Goal: Task Accomplishment & Management: Use online tool/utility

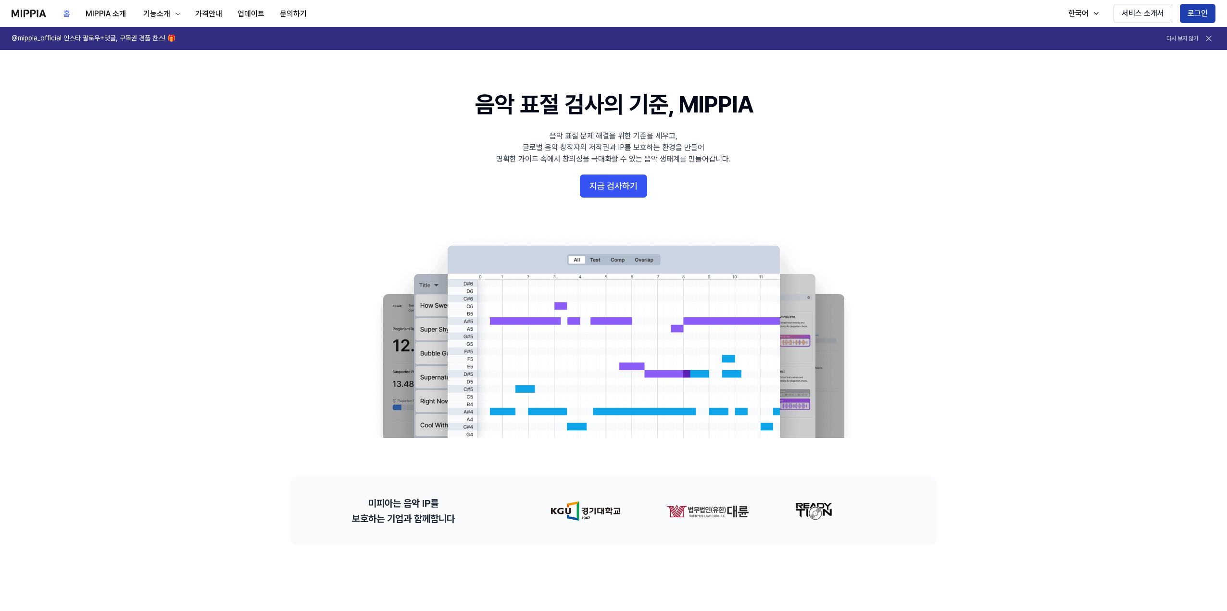
click at [1202, 11] on button "로그인" at bounding box center [1198, 13] width 36 height 19
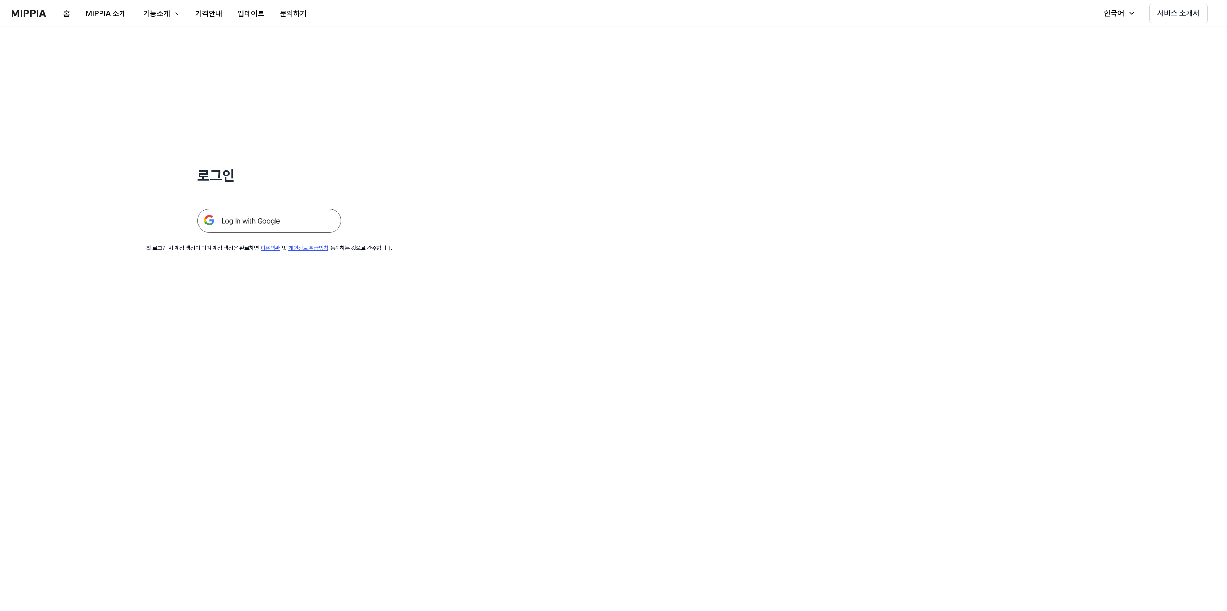
click at [274, 223] on img at bounding box center [269, 221] width 144 height 24
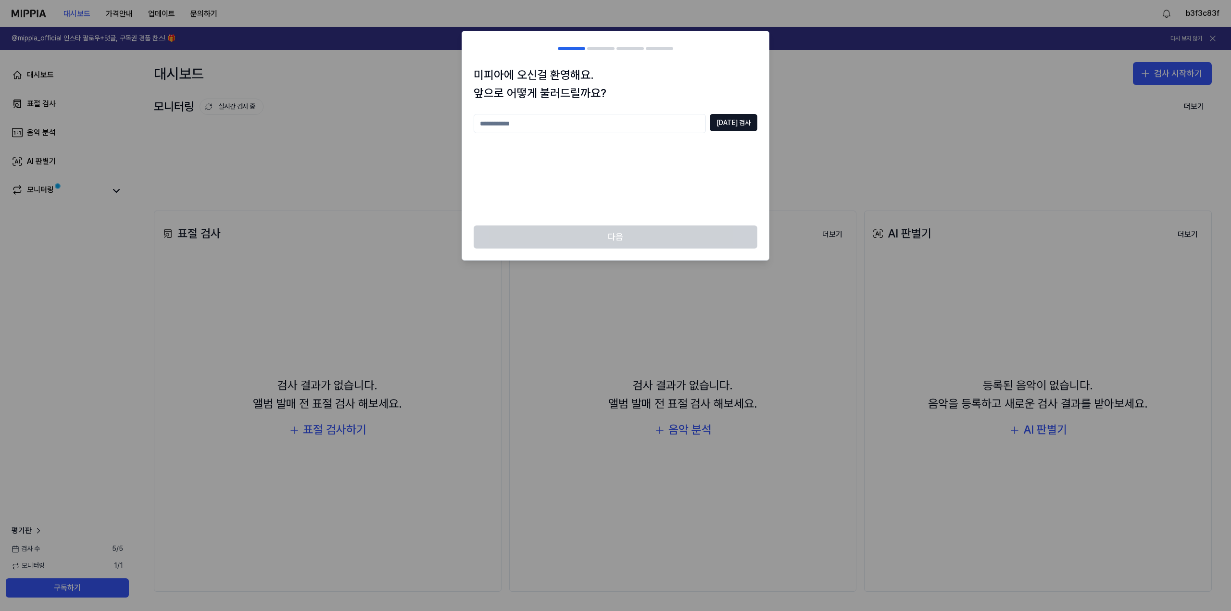
click at [597, 119] on input "text" at bounding box center [589, 123] width 232 height 19
type input "***"
click at [745, 119] on button "중복 검사" at bounding box center [733, 122] width 48 height 17
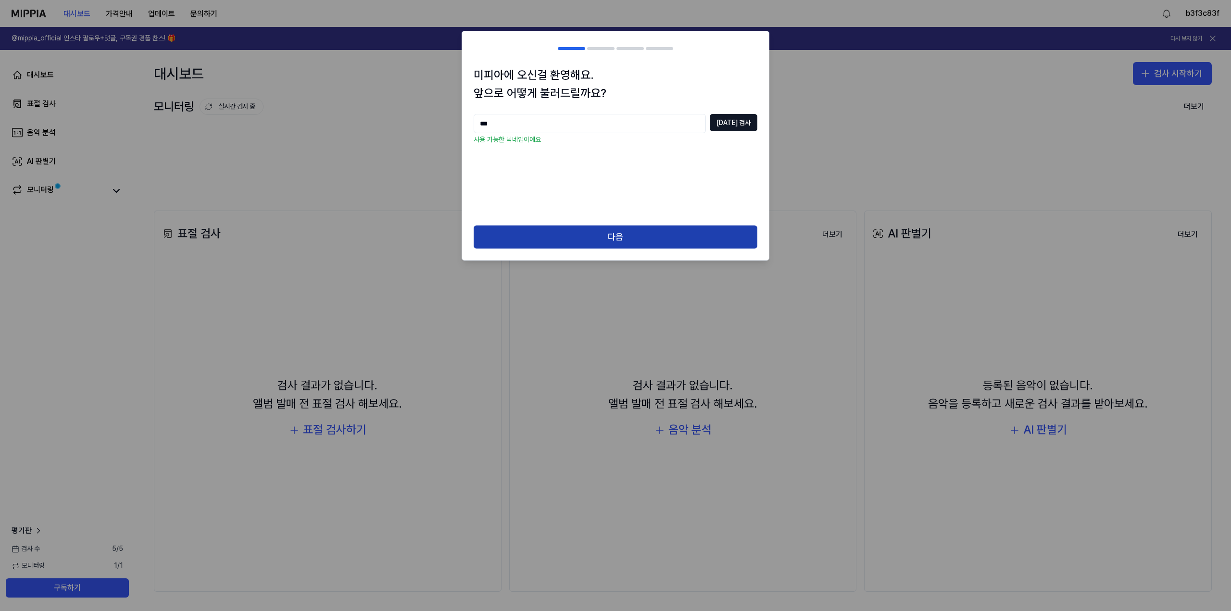
click at [662, 240] on button "다음" at bounding box center [615, 236] width 284 height 23
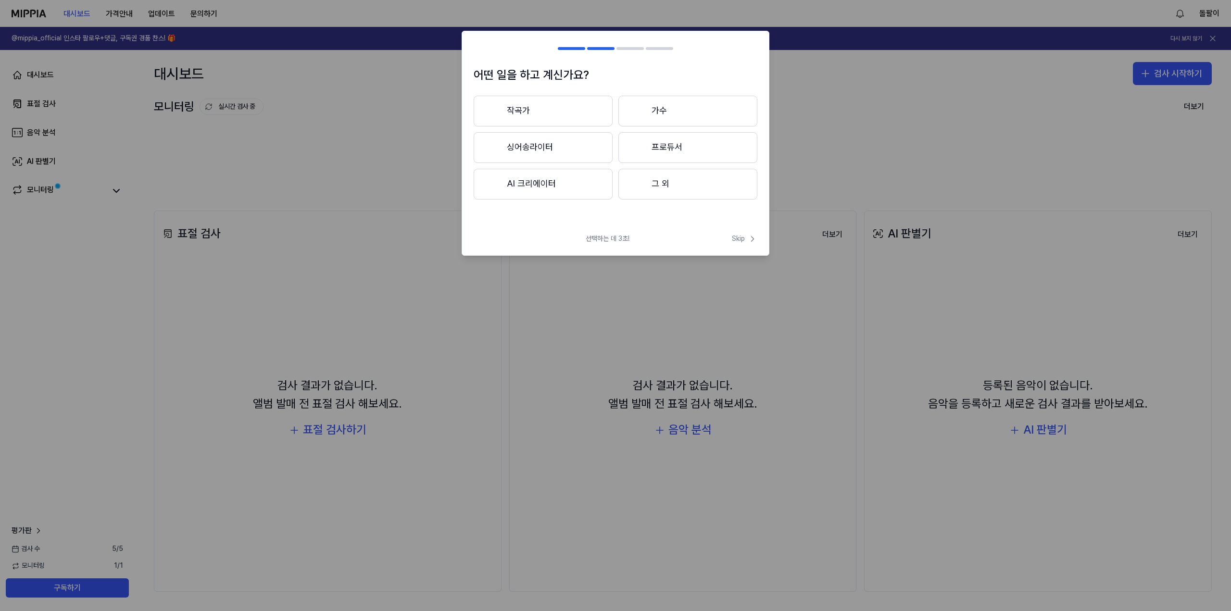
click at [682, 193] on button "그 외" at bounding box center [687, 184] width 139 height 31
click at [752, 238] on icon at bounding box center [752, 239] width 10 height 10
click at [575, 100] on button "대중가요" at bounding box center [542, 111] width 138 height 31
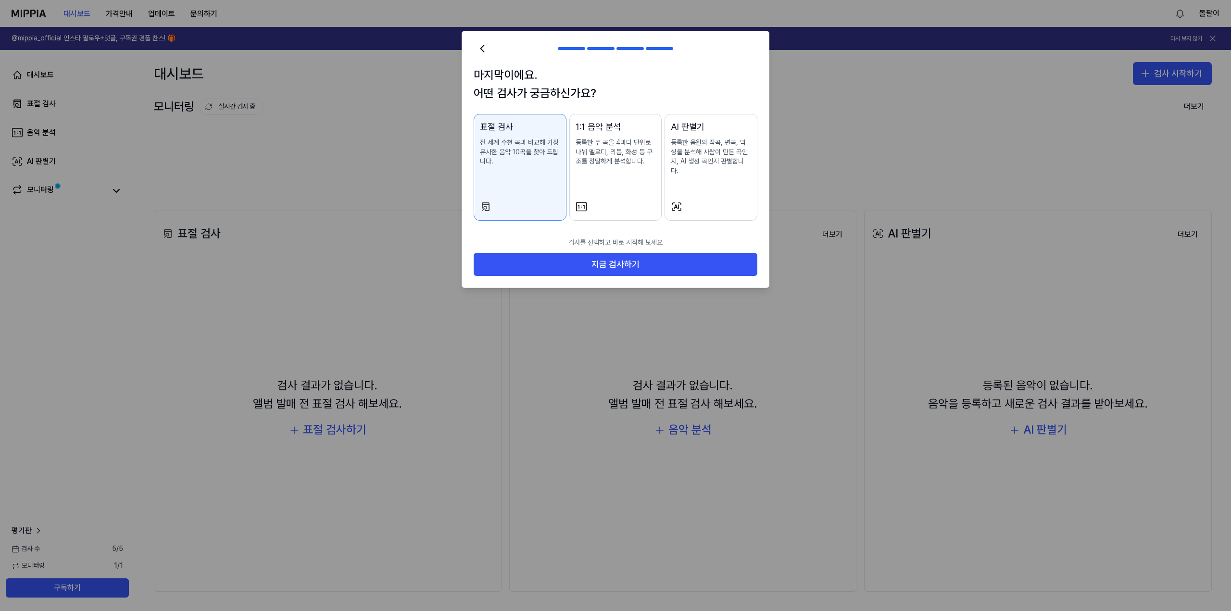
click at [735, 201] on div at bounding box center [711, 207] width 80 height 12
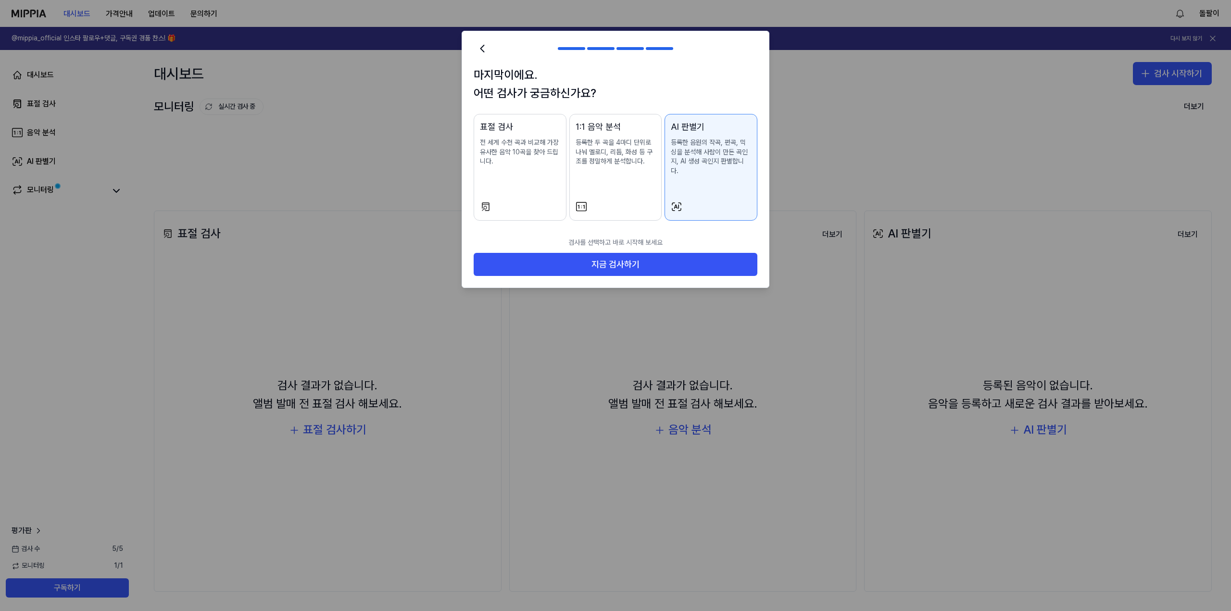
click at [492, 184] on div "표절 검사 전 세계 수천 곡과 비교해 가장 유사한 음악 10곡을 찾아 드립니다." at bounding box center [520, 152] width 80 height 65
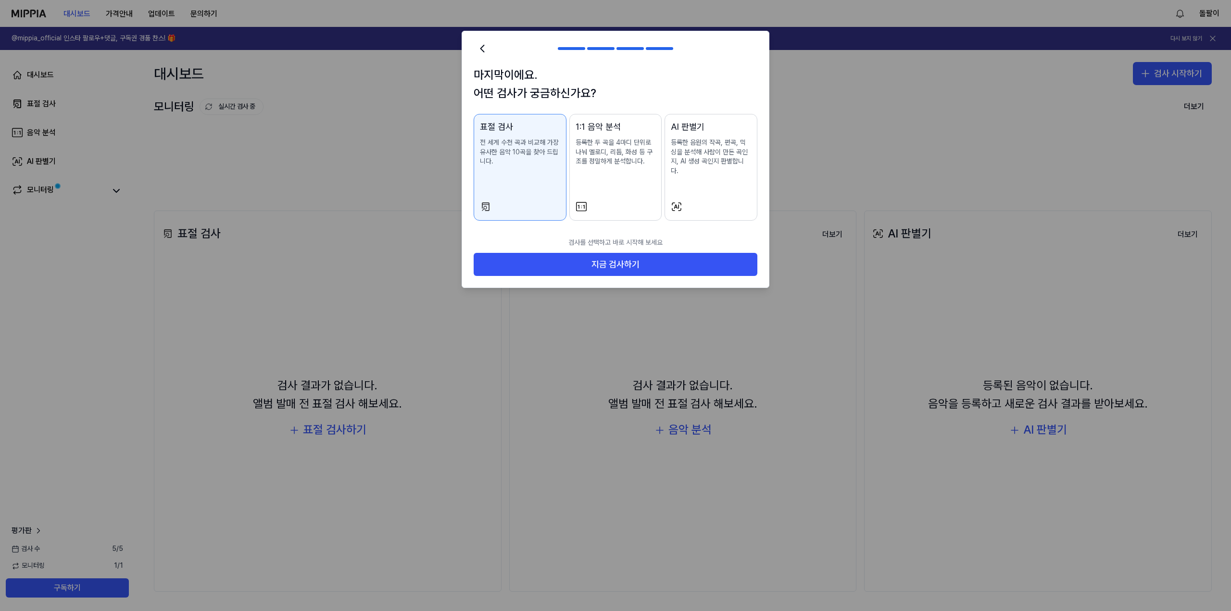
drag, startPoint x: 732, startPoint y: 195, endPoint x: 733, endPoint y: 204, distance: 8.8
click at [732, 201] on div at bounding box center [711, 207] width 80 height 12
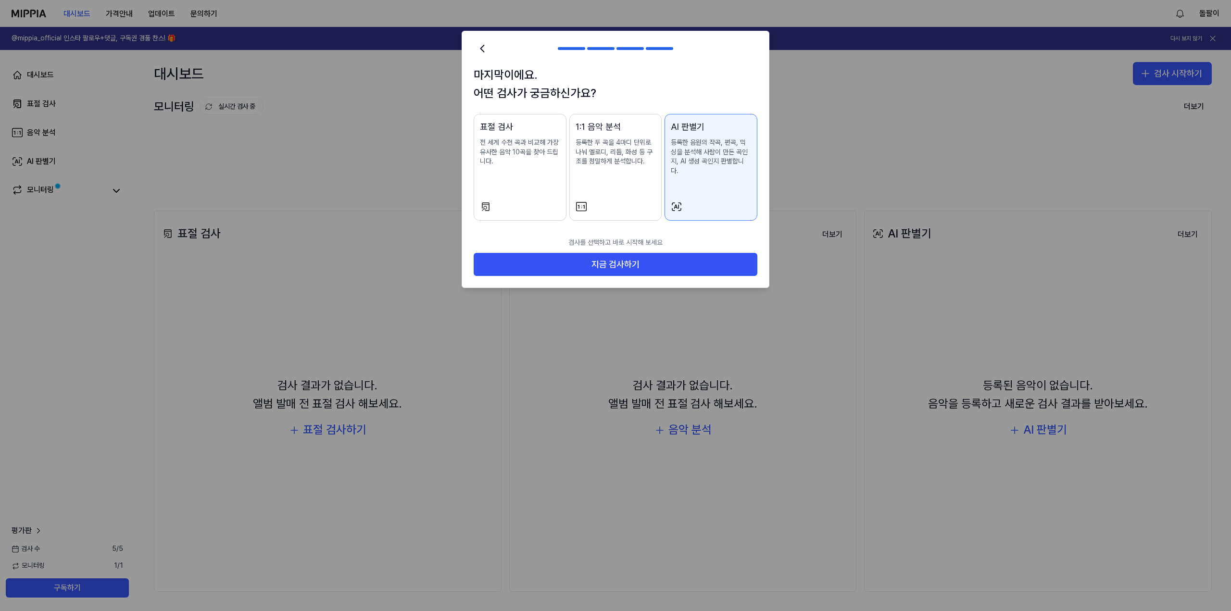
click at [543, 178] on div "표절 검사 전 세계 수천 곡과 비교해 가장 유사한 음악 10곡을 찾아 드립니다." at bounding box center [520, 152] width 80 height 65
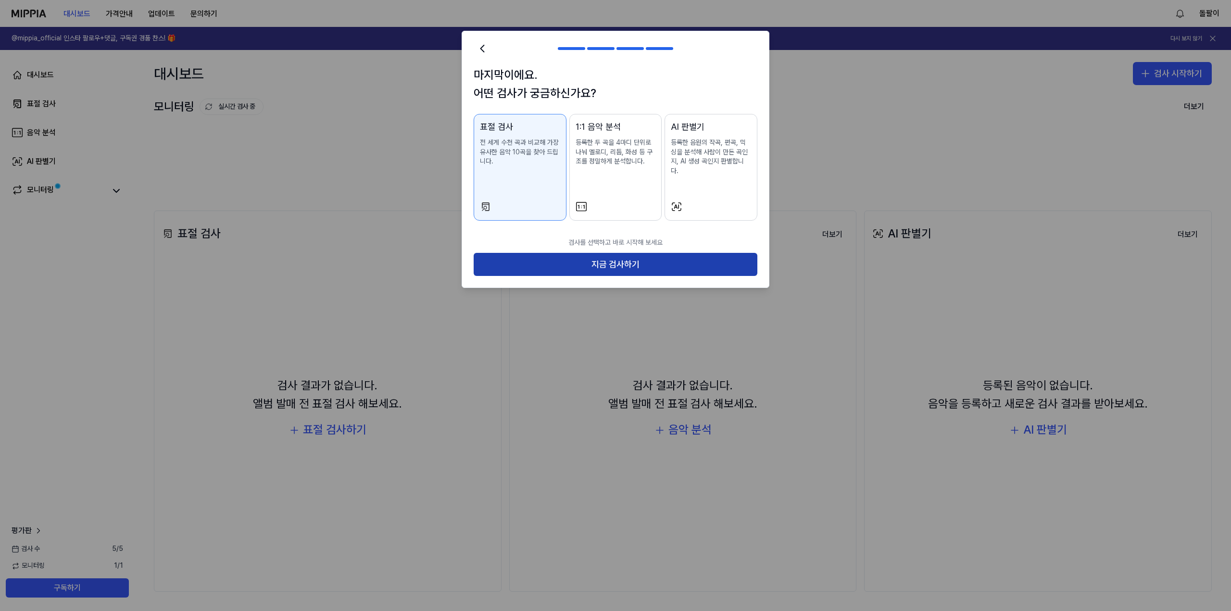
click at [613, 258] on button "지금 검사하기" at bounding box center [615, 264] width 284 height 23
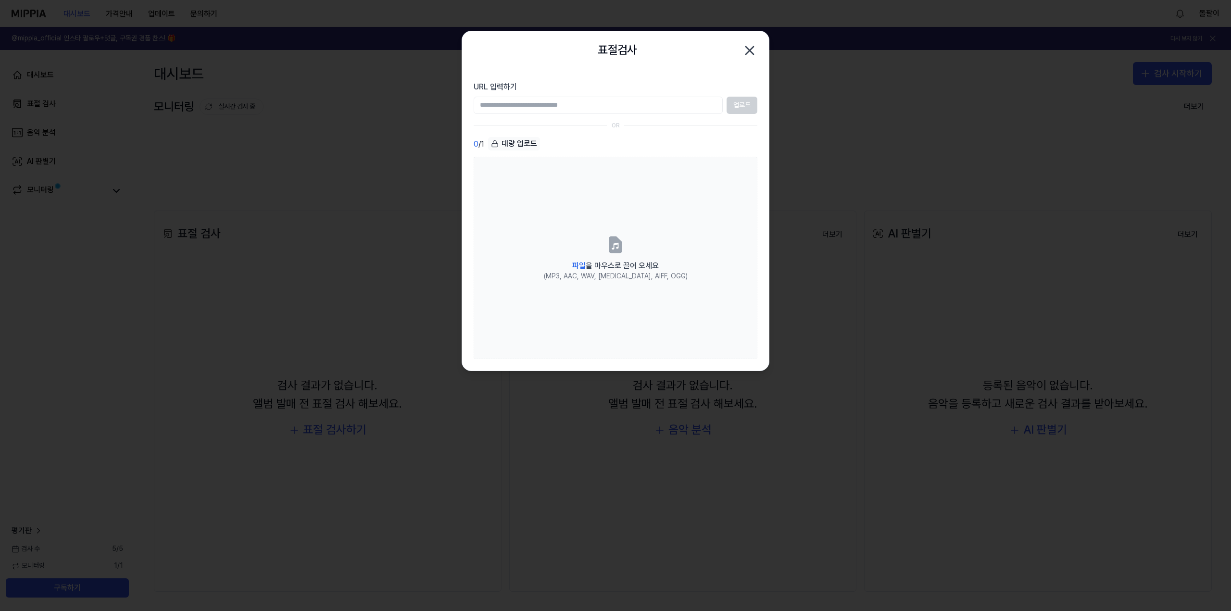
click at [752, 54] on icon "button" at bounding box center [749, 50] width 15 height 15
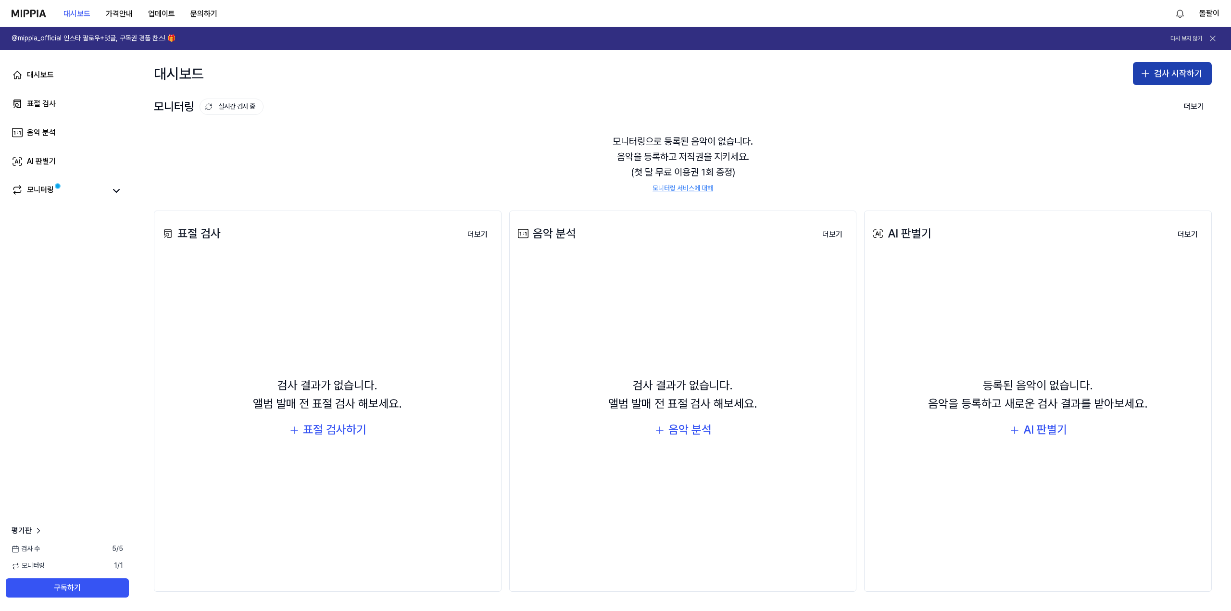
click at [1161, 77] on button "검사 시작하기" at bounding box center [1171, 73] width 79 height 23
click at [1165, 98] on button "표절 검사" at bounding box center [1153, 99] width 107 height 17
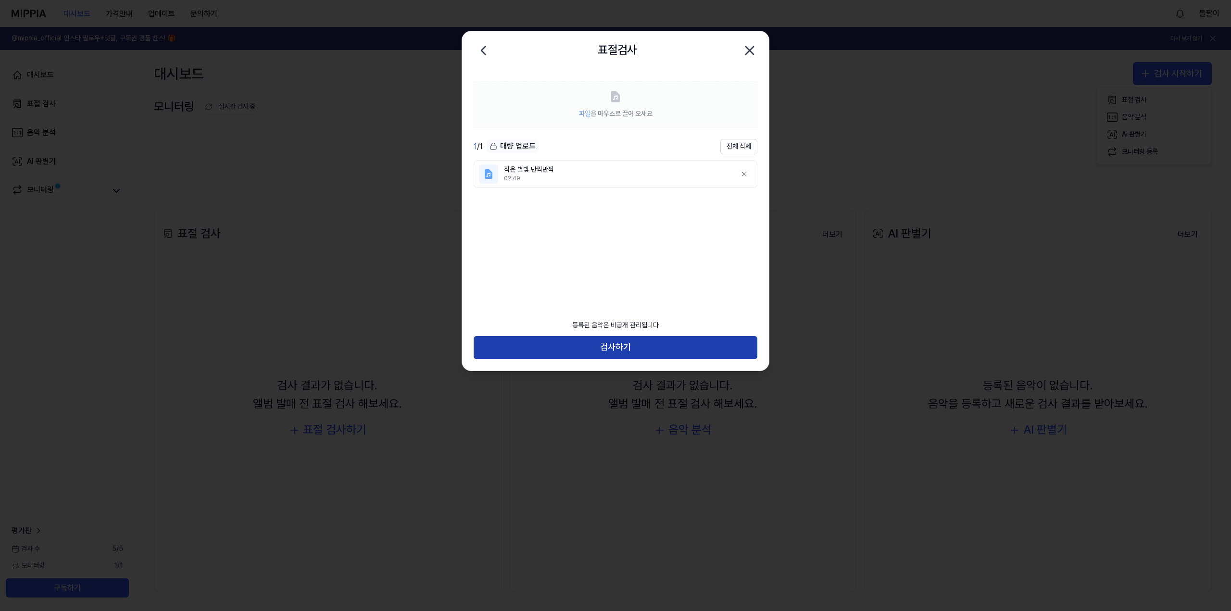
click at [672, 351] on button "검사하기" at bounding box center [615, 347] width 284 height 23
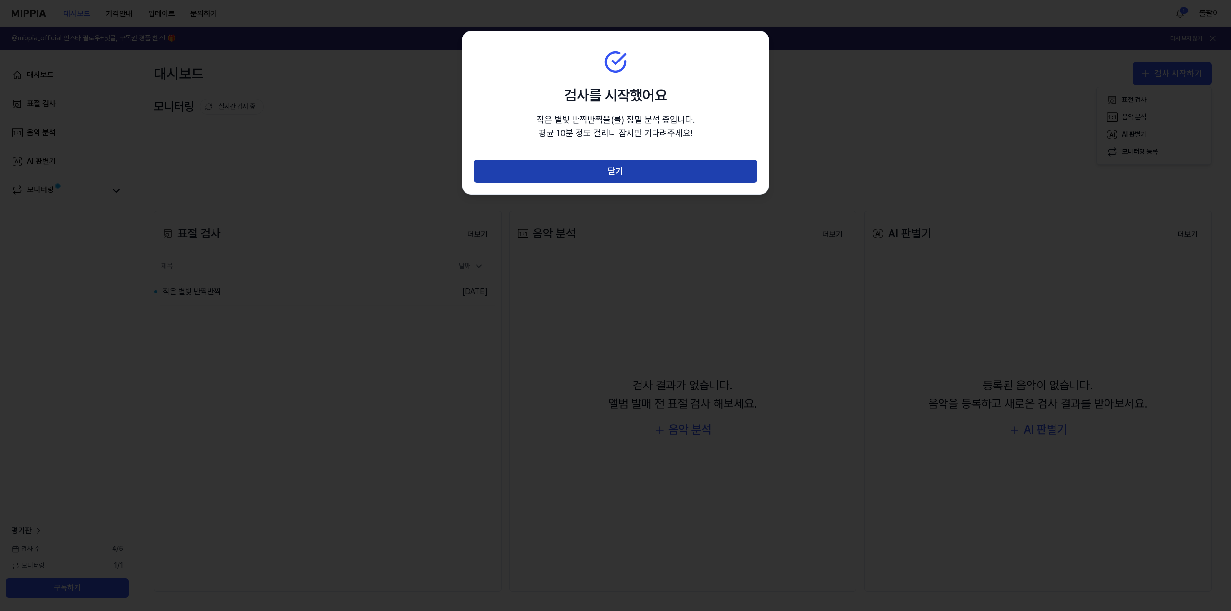
click at [562, 175] on button "닫기" at bounding box center [615, 171] width 284 height 23
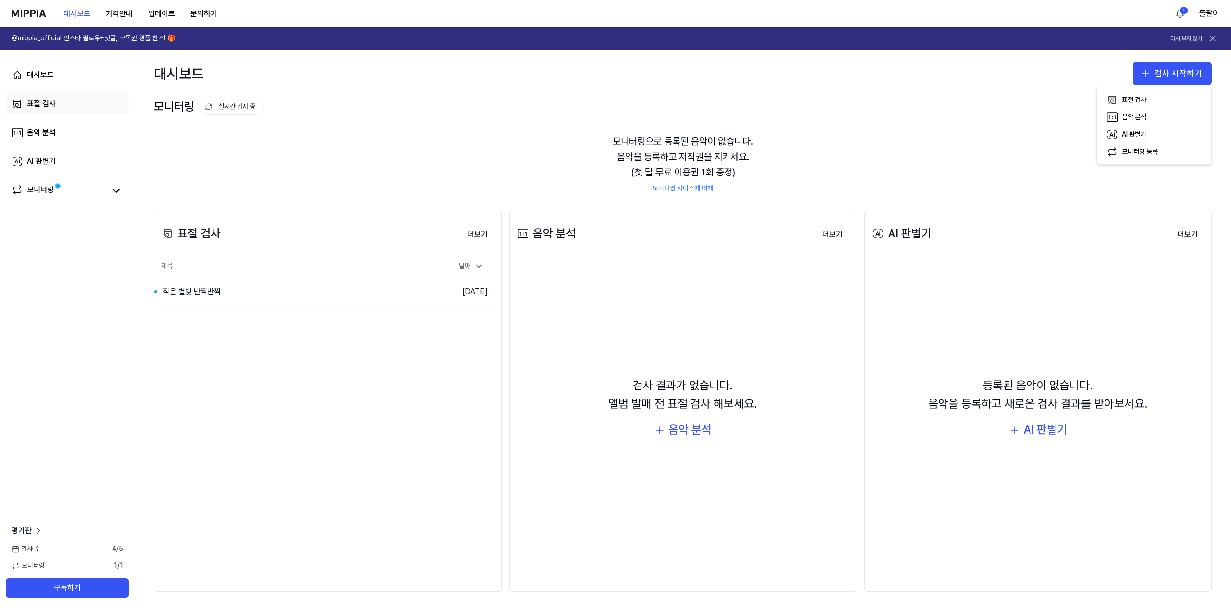
click at [52, 101] on div "표절 검사" at bounding box center [41, 104] width 29 height 12
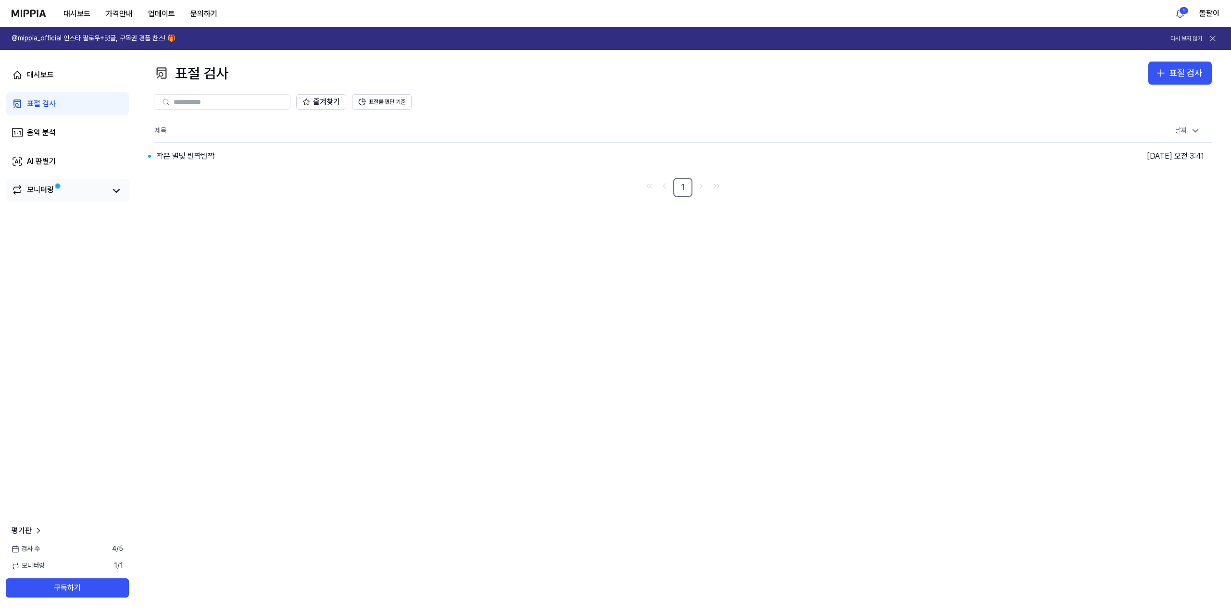
click at [29, 193] on div "모니터링" at bounding box center [40, 190] width 27 height 13
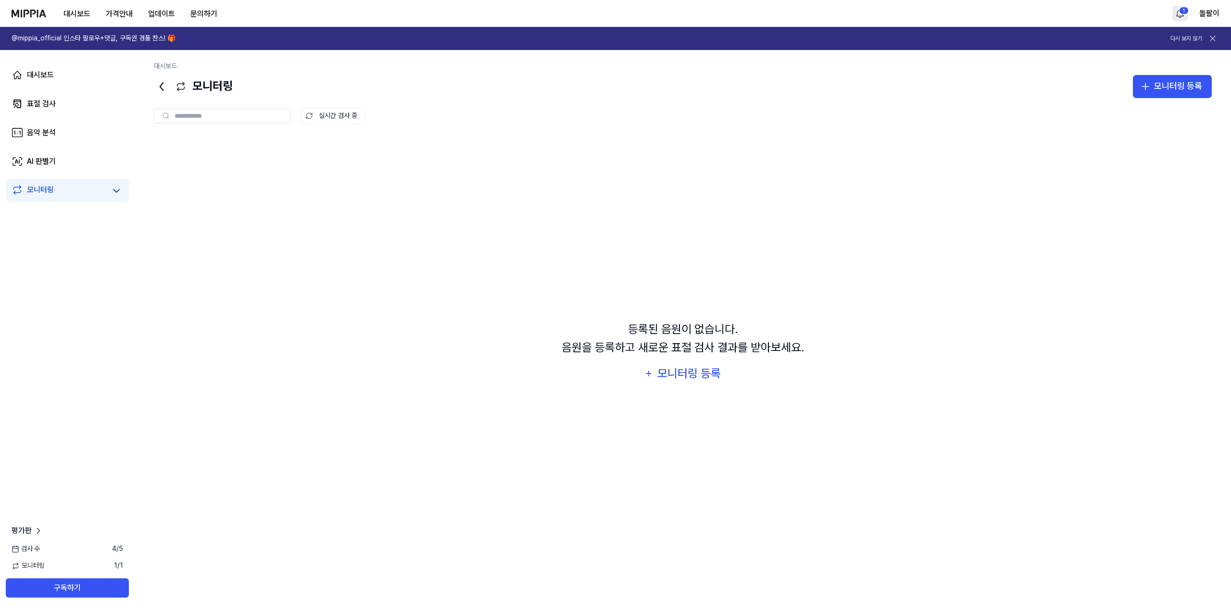
click at [1183, 10] on html "대시보드 가격안내 업데이트 문의하기 1 돌팔이 @mippia_official 인스타 팔로우+댓글, 구독권 경품 찬스! 🎁 다시 보지 않기 대시…" at bounding box center [615, 305] width 1231 height 611
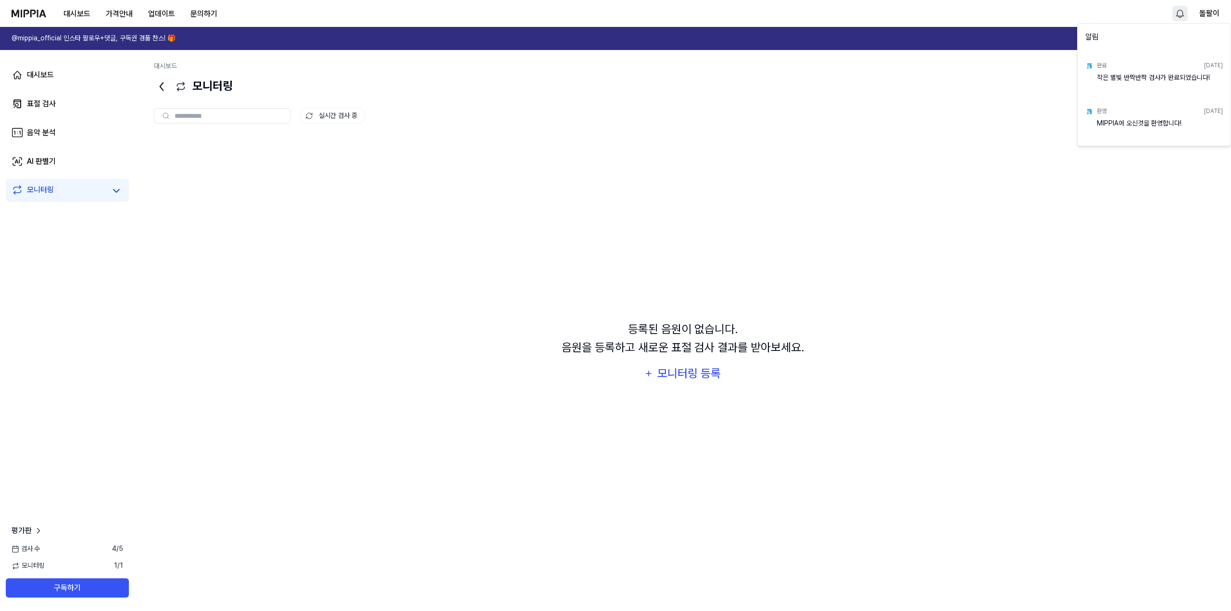
click at [1181, 74] on div "작은 별빛 반짝반짝 검사가 완료되었습니다!" at bounding box center [1159, 82] width 126 height 19
click at [1091, 66] on img at bounding box center [1089, 66] width 8 height 8
click at [1105, 65] on div "완료" at bounding box center [1101, 66] width 10 height 8
click at [1204, 66] on div "2025.10.03." at bounding box center [1213, 66] width 19 height 8
click at [1179, 79] on div "작은 별빛 반짝반짝 검사가 완료되었습니다!" at bounding box center [1159, 82] width 126 height 19
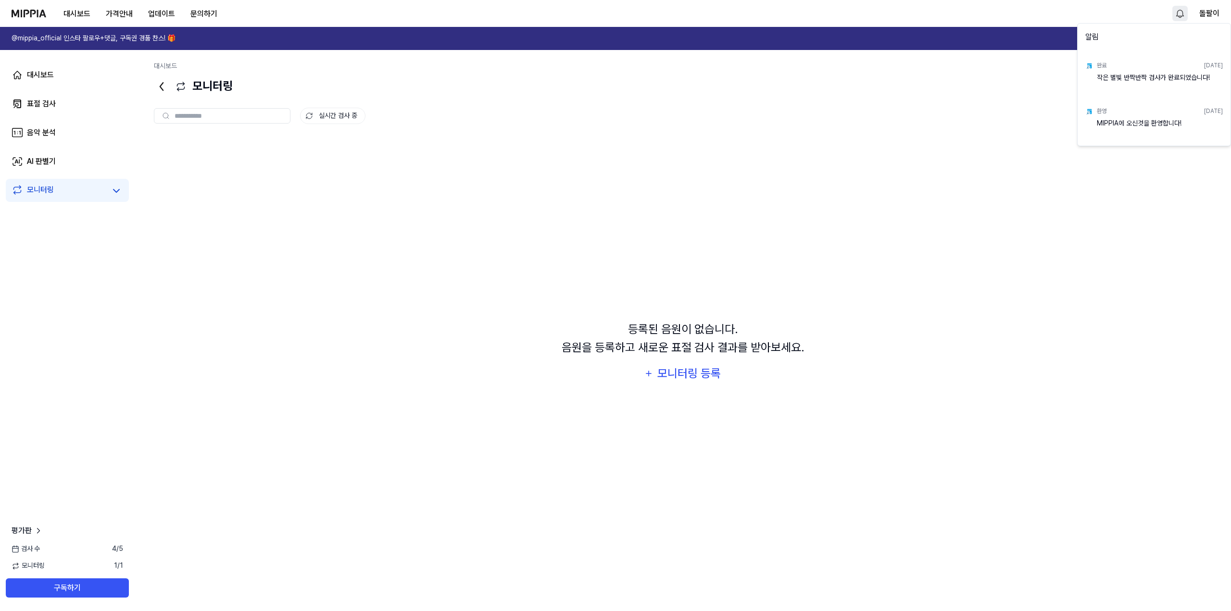
click at [1110, 81] on div "작은 별빛 반짝반짝 검사가 완료되었습니다!" at bounding box center [1159, 82] width 126 height 19
click at [34, 103] on html "대시보드 가격안내 업데이트 문의하기 돌팔이 @mippia_official 인스타 팔로우+댓글, 구독권 경품 찬스! 🎁 다시 보지 않기 대시보드…" at bounding box center [615, 305] width 1231 height 611
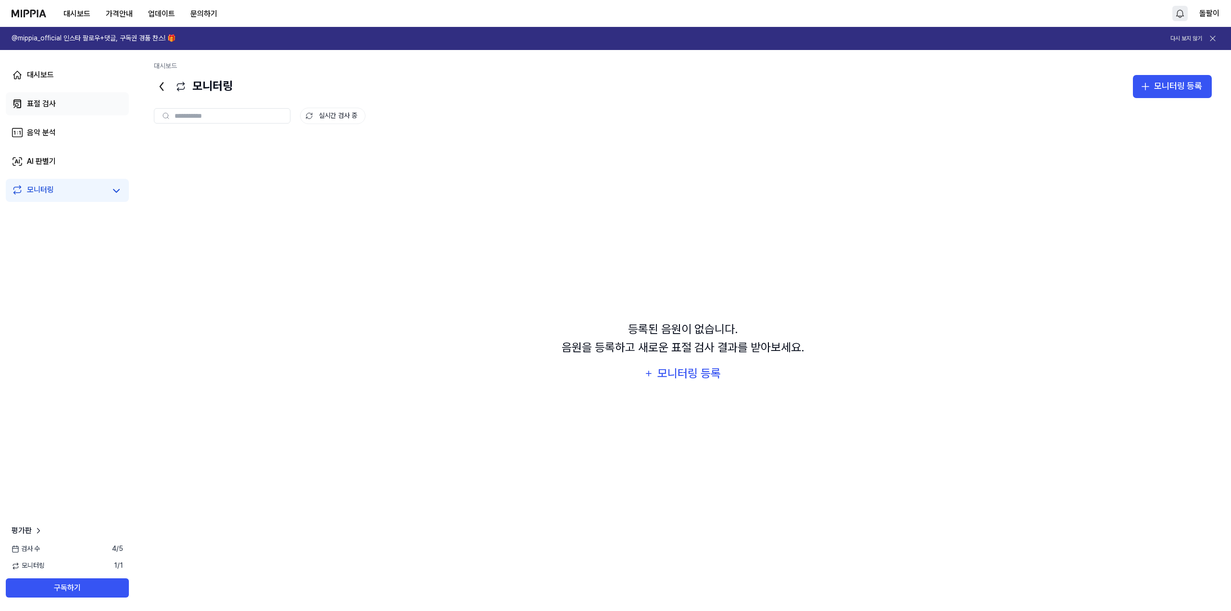
click at [42, 108] on div "표절 검사" at bounding box center [41, 104] width 29 height 12
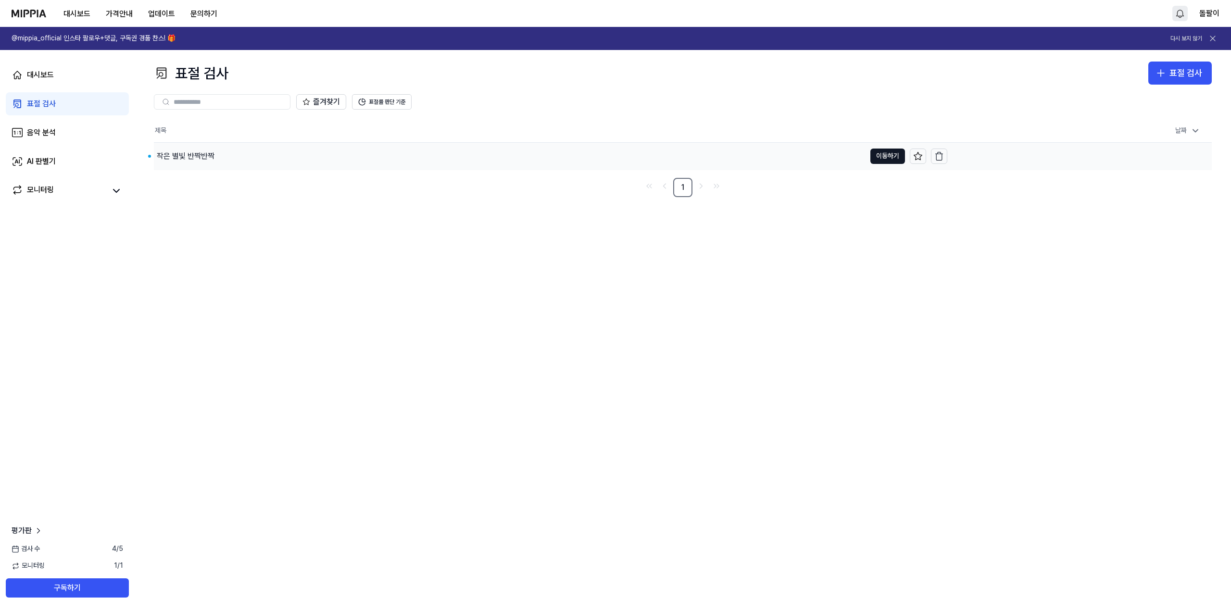
click at [206, 156] on div "작은 별빛 반짝반짝" at bounding box center [186, 156] width 58 height 12
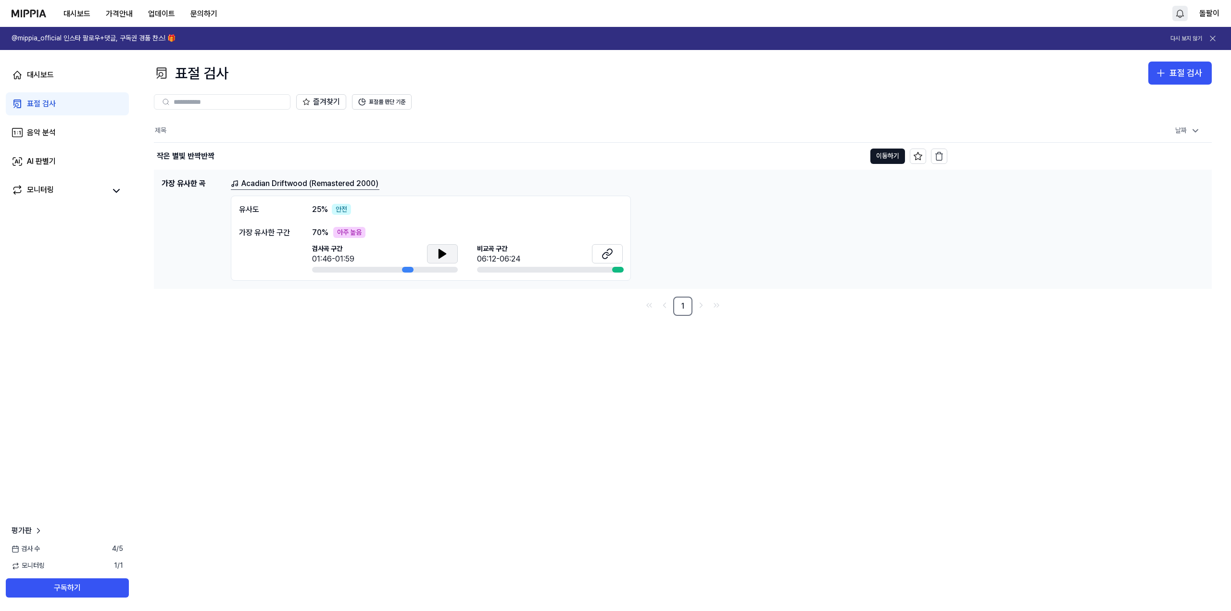
click at [443, 250] on icon at bounding box center [442, 254] width 12 height 12
click at [437, 259] on icon at bounding box center [442, 254] width 12 height 12
click at [613, 255] on button at bounding box center [607, 253] width 31 height 19
click at [451, 254] on button at bounding box center [442, 253] width 31 height 19
click at [625, 247] on div "유사도 25 % 안전 가장 유사한 구간 70 % 아주 높음 검사곡 구간 01:46/01:59 비교곡 구간 06:12-06:24" at bounding box center [431, 239] width 400 height 86
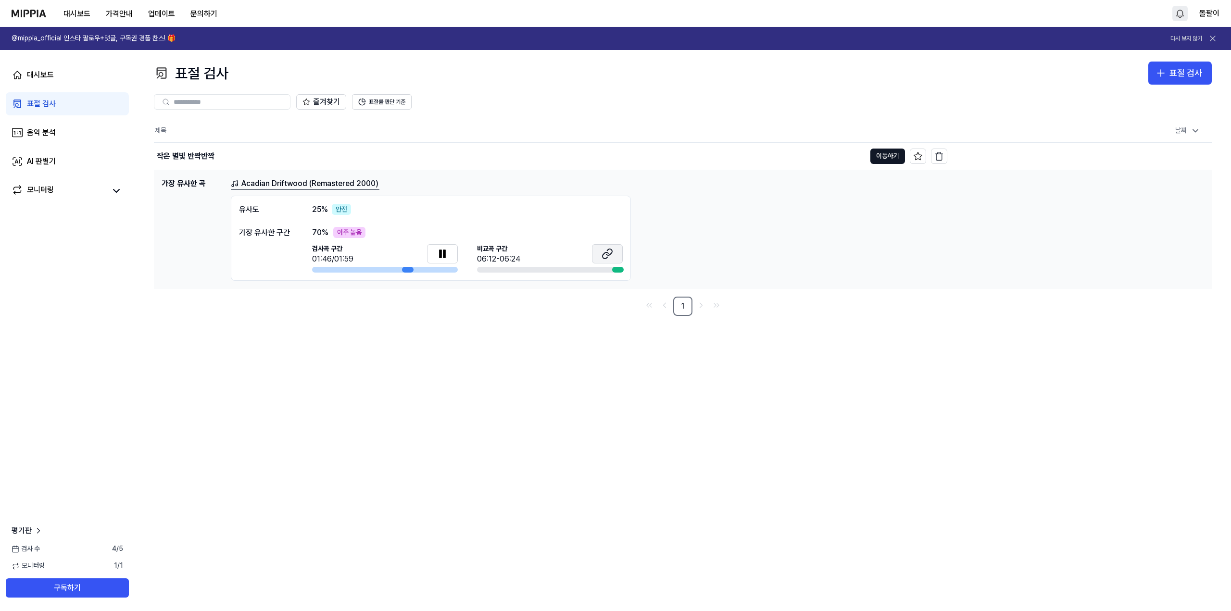
click at [613, 253] on button at bounding box center [607, 253] width 31 height 19
click at [444, 255] on icon at bounding box center [444, 253] width 2 height 8
click at [444, 255] on icon at bounding box center [442, 253] width 7 height 9
click at [444, 252] on icon at bounding box center [444, 253] width 2 height 8
click at [616, 249] on button at bounding box center [607, 253] width 31 height 19
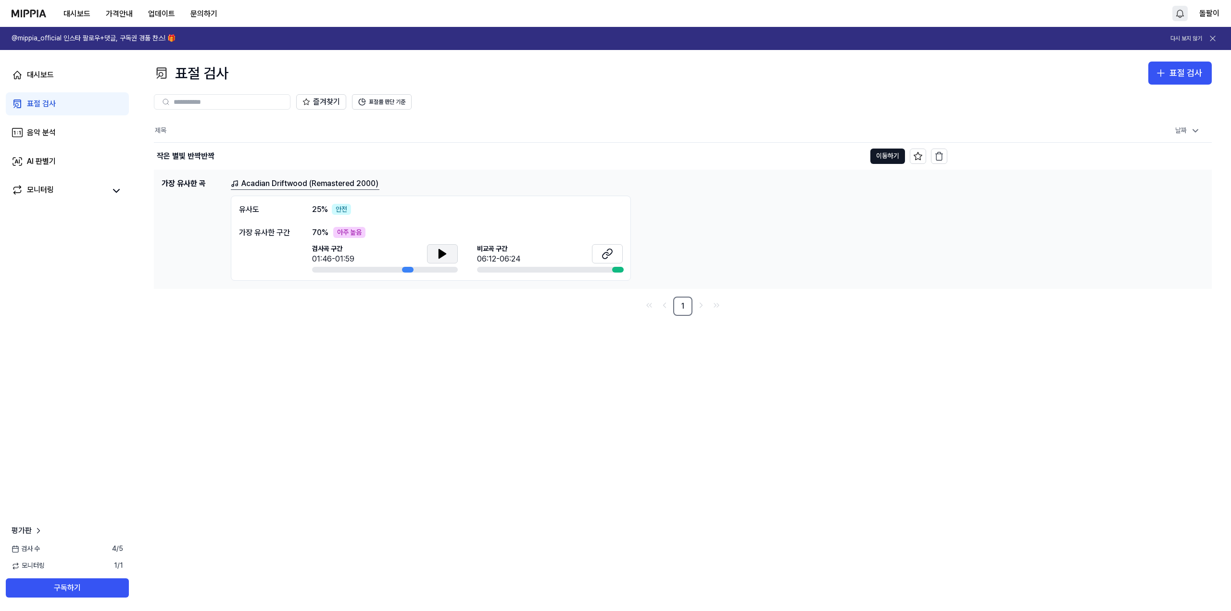
click at [441, 255] on icon at bounding box center [442, 253] width 7 height 9
click at [432, 347] on div "표절 검사 표절 검사 표절 검사 음악 분석 AI 판별기 즐겨찾기 표절률 판단 기준 제목 날짜 작은 별빛 반짝반짝 이동하기 2025.10.04 …" at bounding box center [683, 330] width 1096 height 561
click at [328, 182] on link "Acadian Driftwood (Remastered 2000)" at bounding box center [305, 184] width 149 height 12
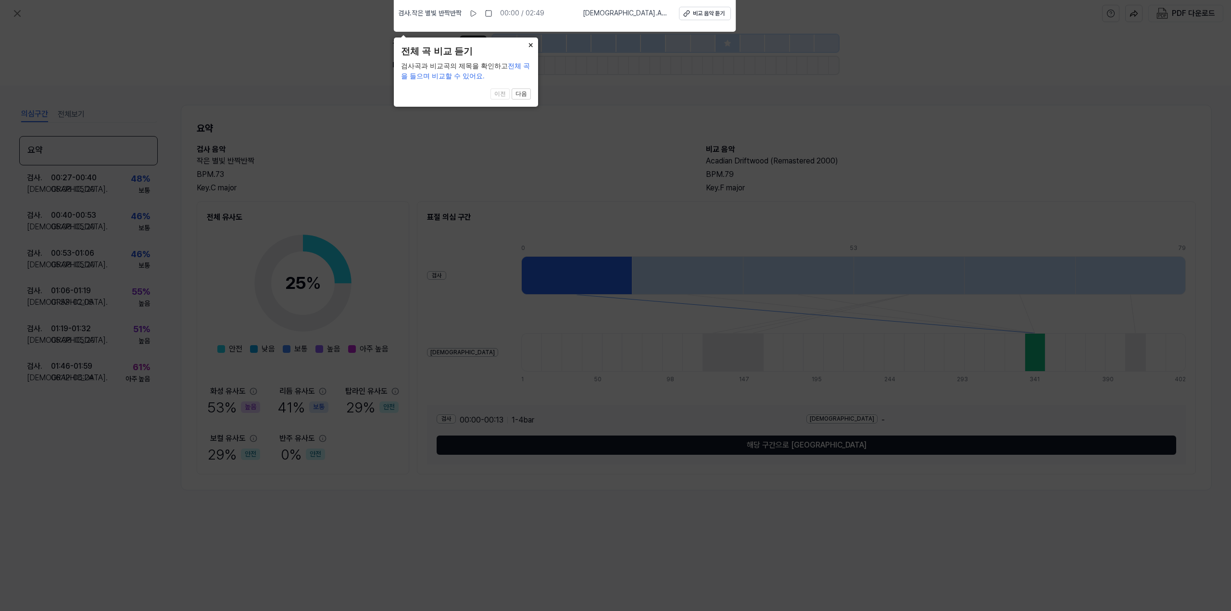
click at [537, 45] on button "×" at bounding box center [530, 43] width 15 height 13
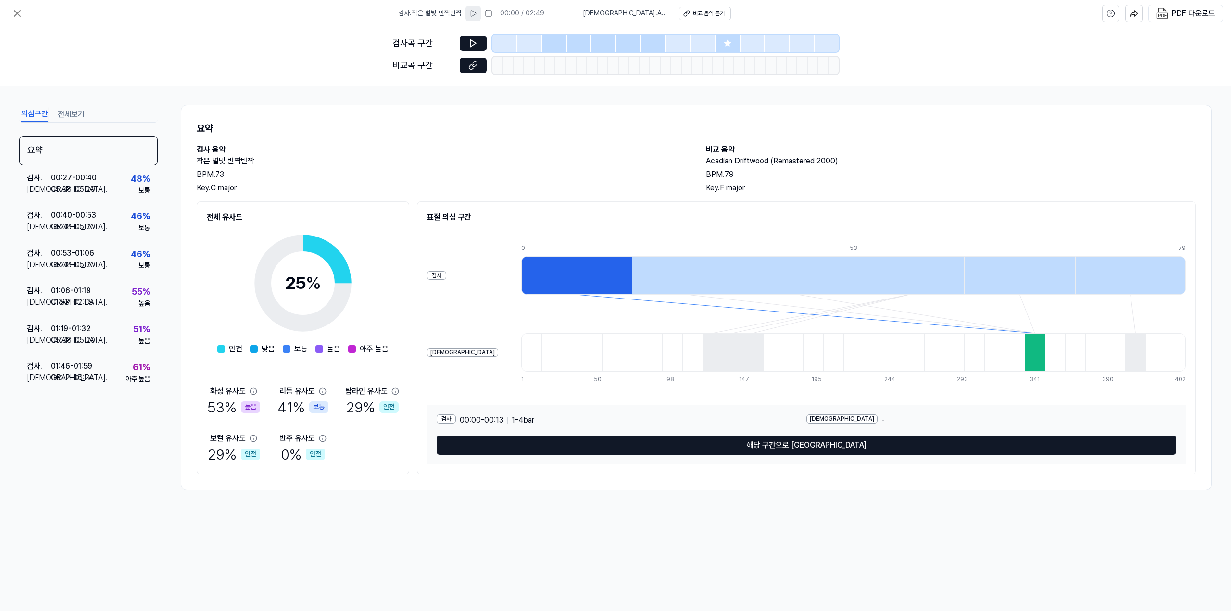
click at [472, 15] on icon at bounding box center [473, 14] width 8 height 8
click at [701, 13] on div "비교 음악 듣기" at bounding box center [709, 14] width 32 height 8
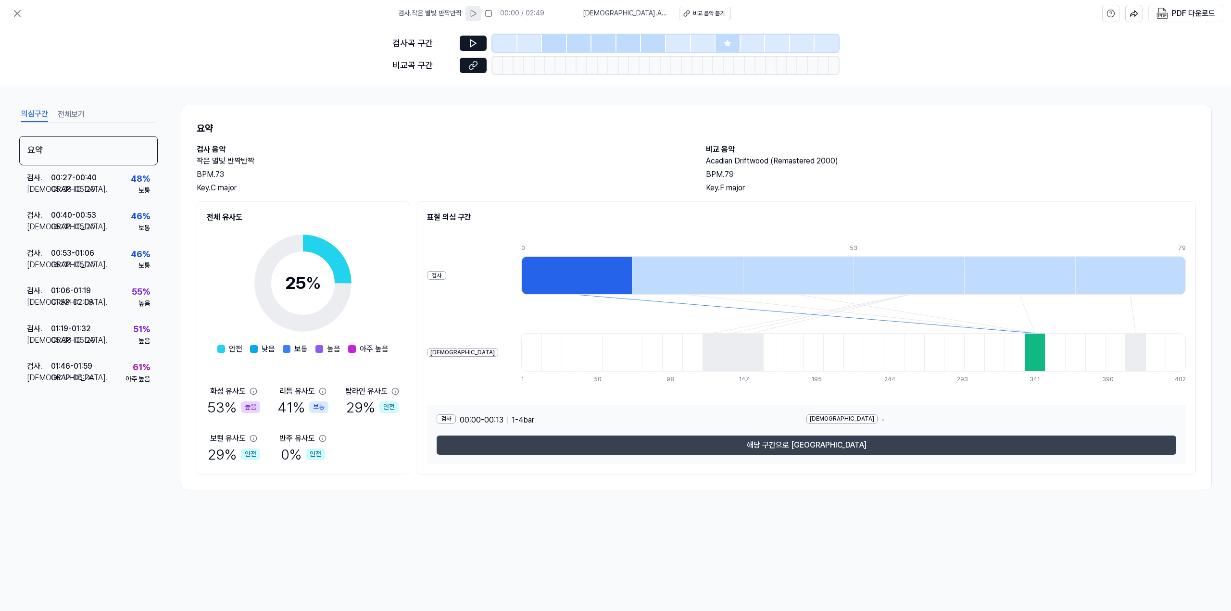
click at [813, 444] on button "해당 구간으로 이동" at bounding box center [805, 444] width 739 height 19
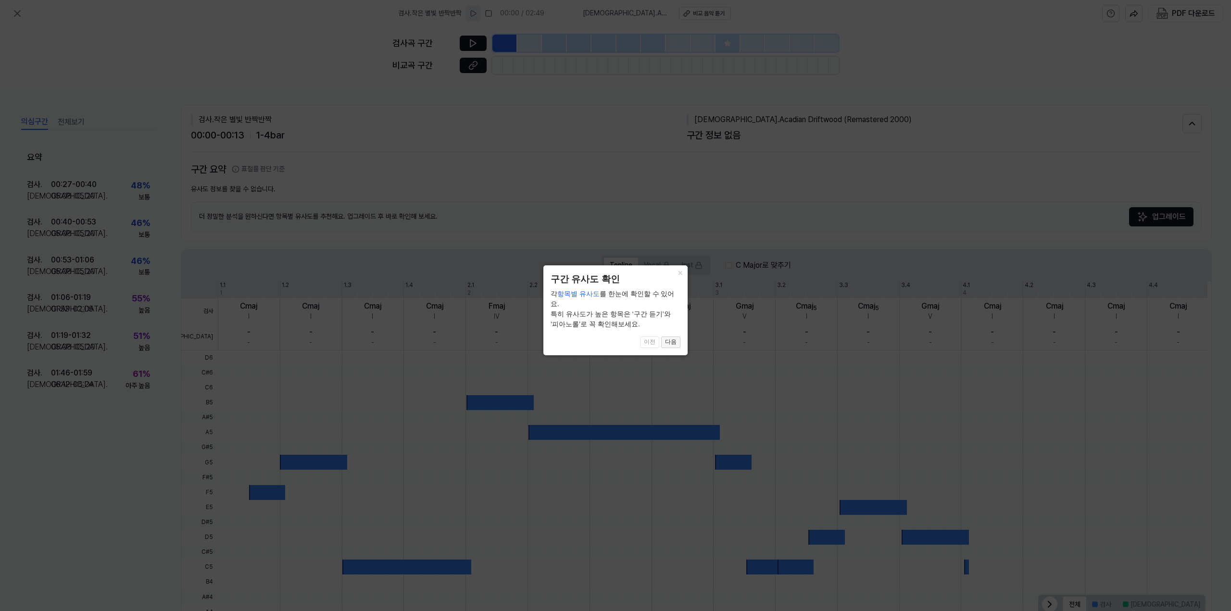
click at [675, 337] on button "다음" at bounding box center [670, 342] width 19 height 12
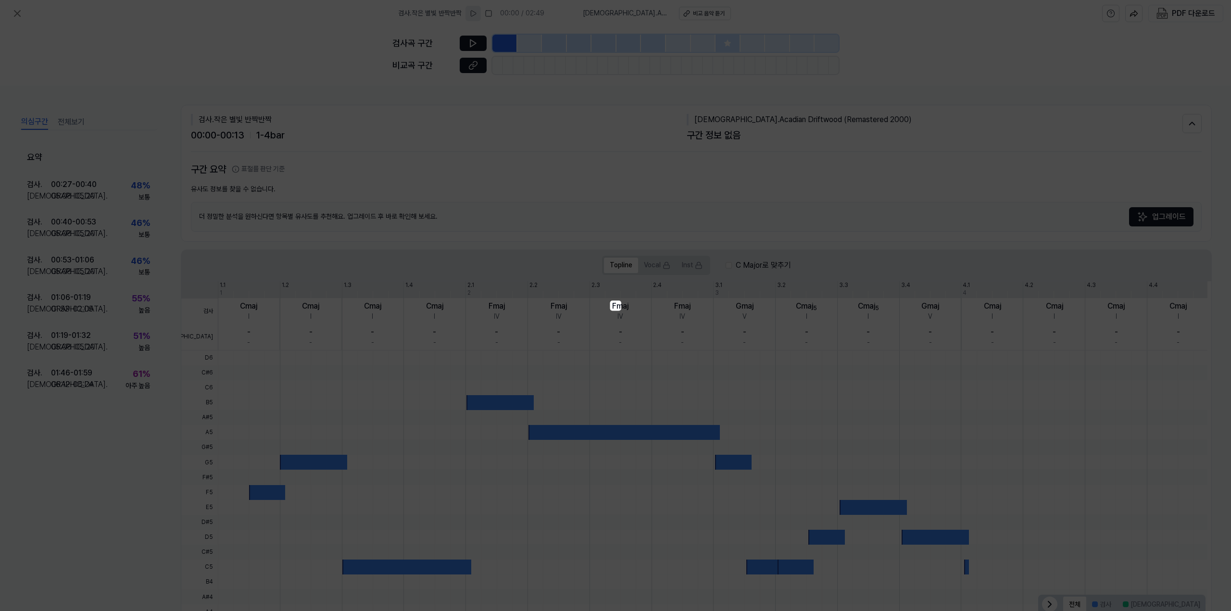
scroll to position [28, 0]
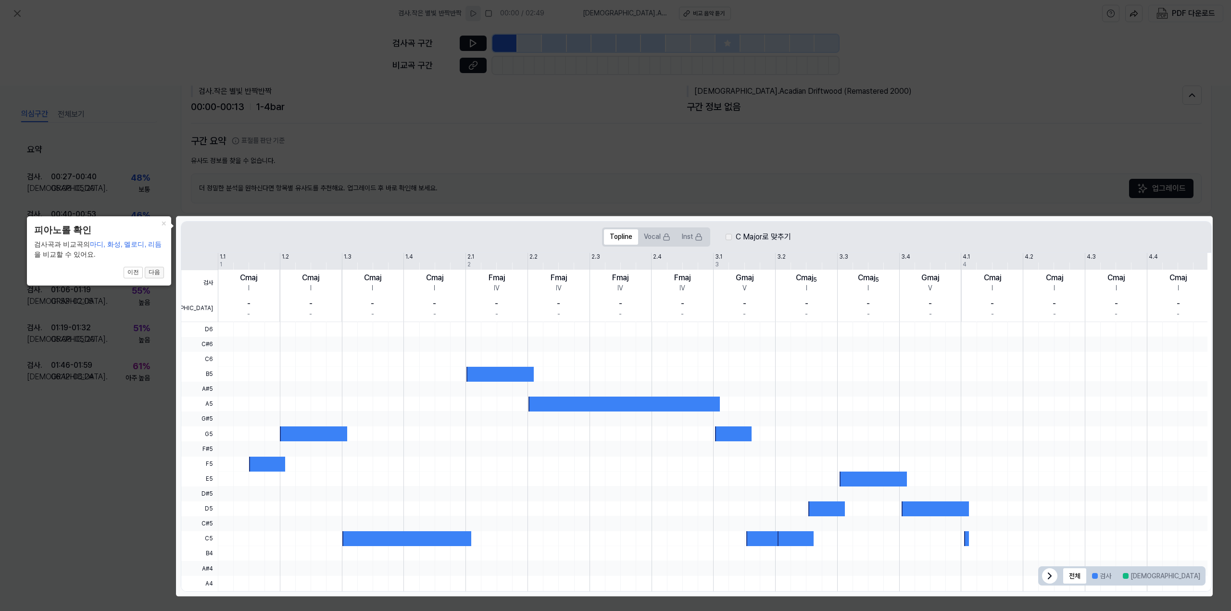
click at [150, 270] on button "다음" at bounding box center [154, 273] width 19 height 12
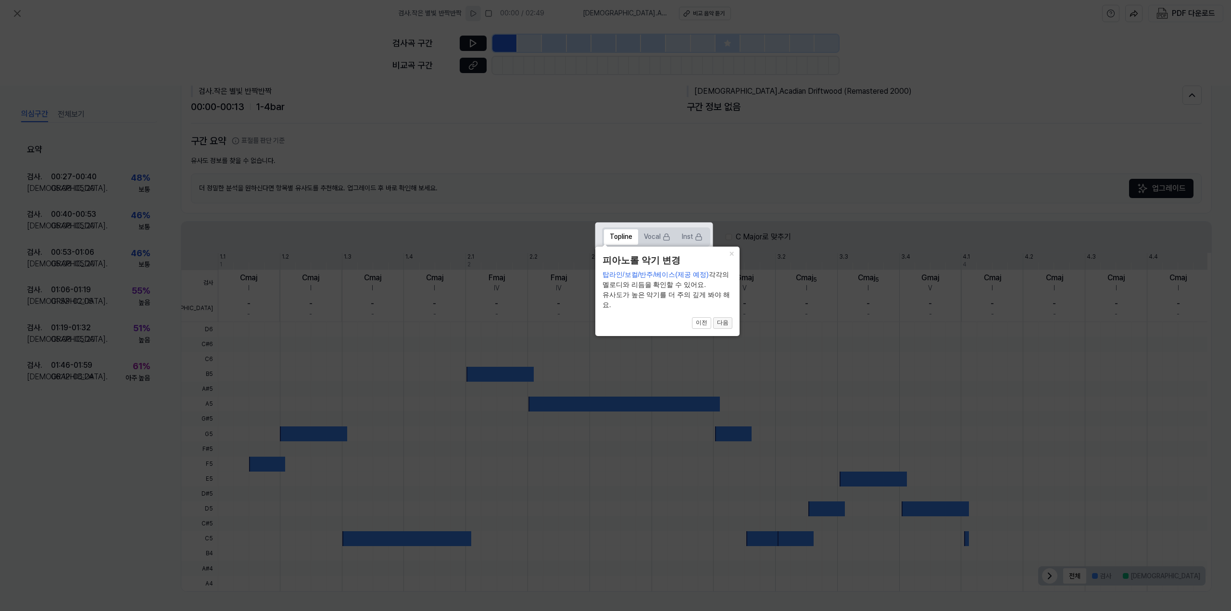
click at [727, 324] on button "다음" at bounding box center [722, 323] width 19 height 12
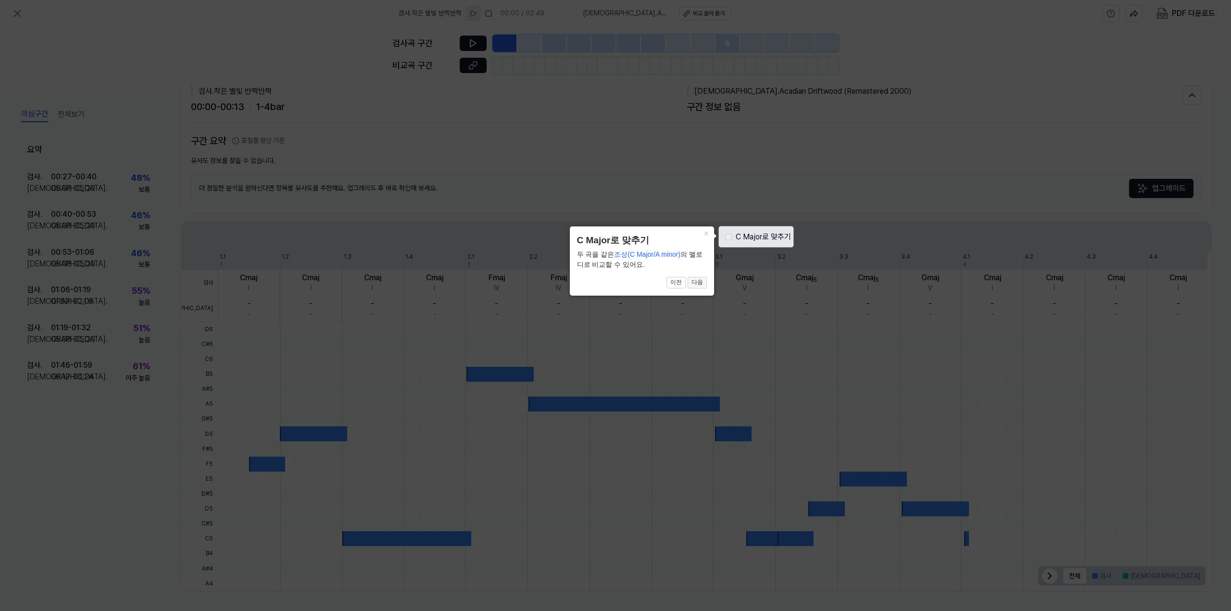
click at [697, 281] on button "다음" at bounding box center [696, 283] width 19 height 12
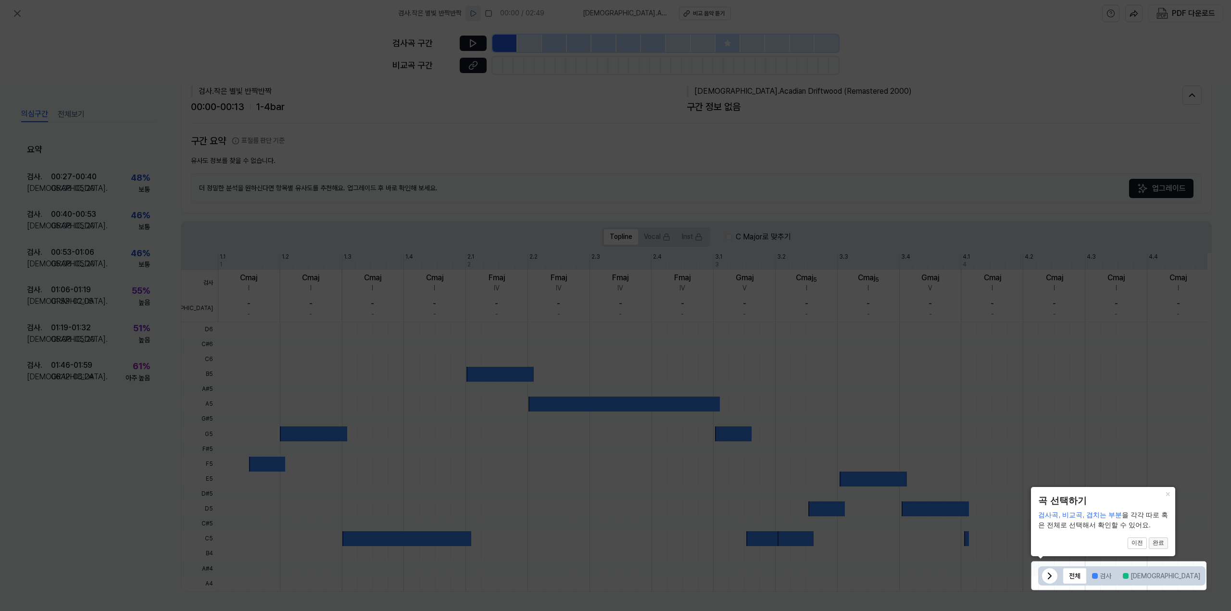
click at [1161, 544] on button "완료" at bounding box center [1157, 543] width 19 height 12
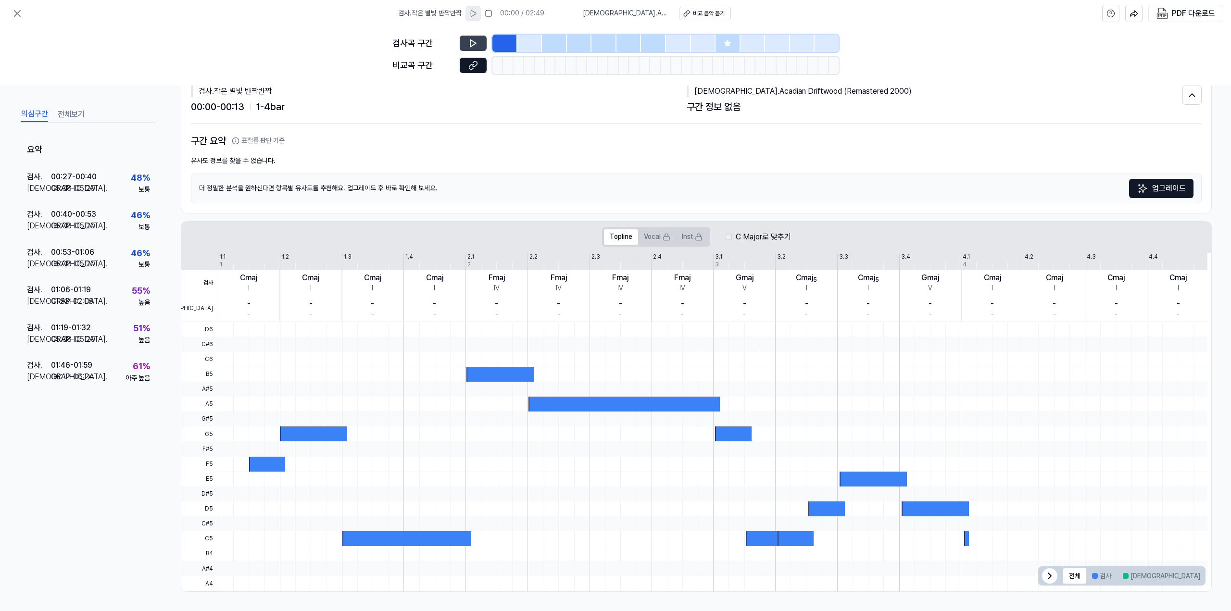
click at [475, 37] on button at bounding box center [473, 43] width 27 height 15
click at [476, 37] on button at bounding box center [473, 43] width 27 height 15
click at [474, 66] on icon at bounding box center [474, 63] width 5 height 5
drag, startPoint x: 971, startPoint y: 82, endPoint x: 966, endPoint y: 87, distance: 7.1
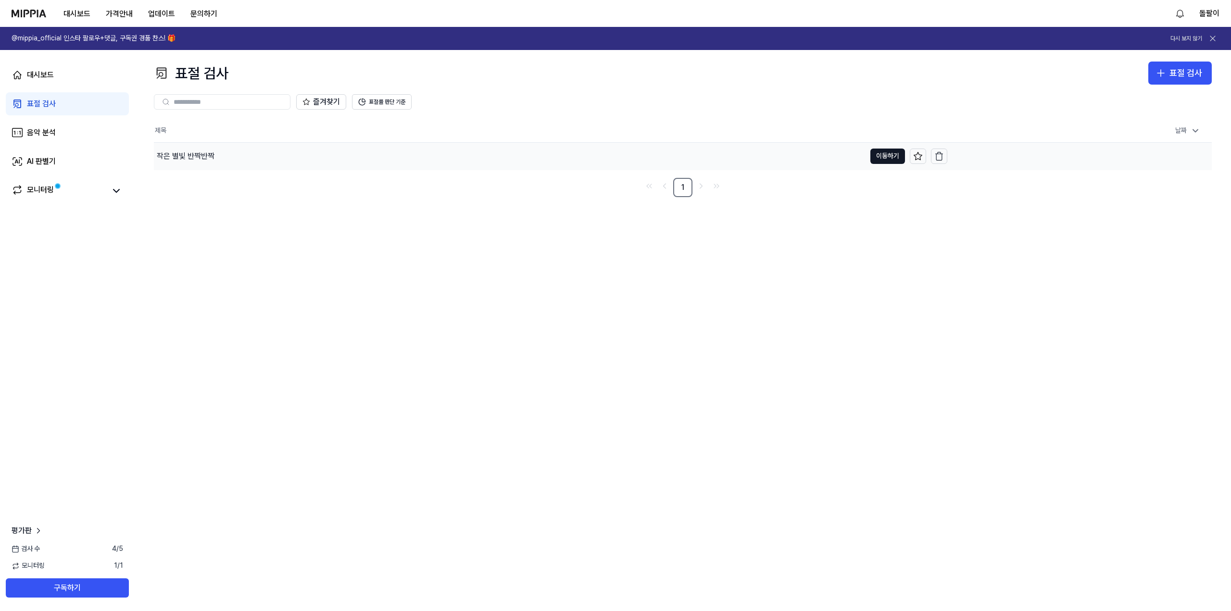
click at [165, 159] on div "작은 별빛 반짝반짝" at bounding box center [186, 156] width 58 height 12
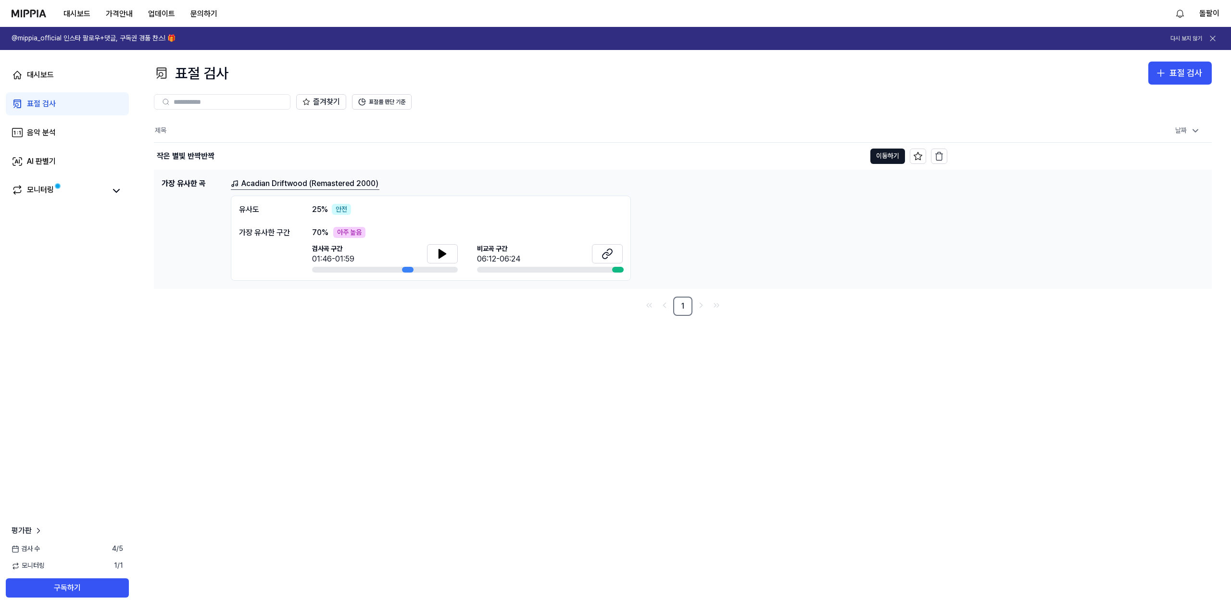
click at [342, 185] on link "Acadian Driftwood (Remastered 2000)" at bounding box center [305, 184] width 149 height 12
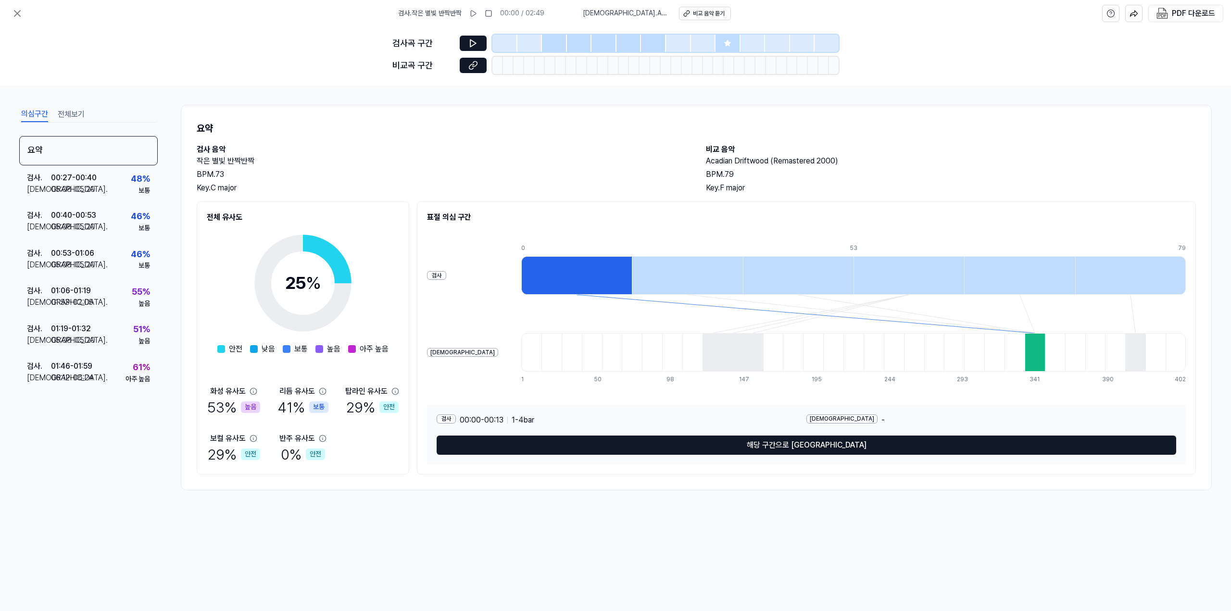
click at [75, 115] on button "전체보기" at bounding box center [71, 114] width 27 height 15
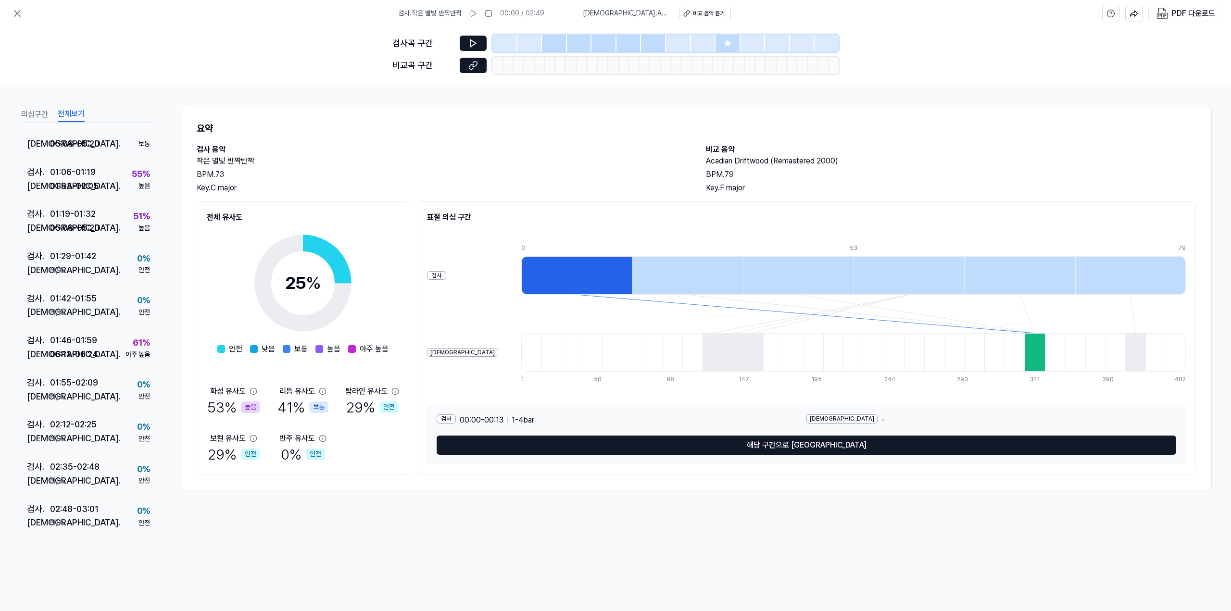
scroll to position [218, 0]
click at [113, 352] on div "검사 . 01:46 - 01:59 비교 . 06:12 - 06:24 61 % 아주 높음" at bounding box center [88, 347] width 138 height 42
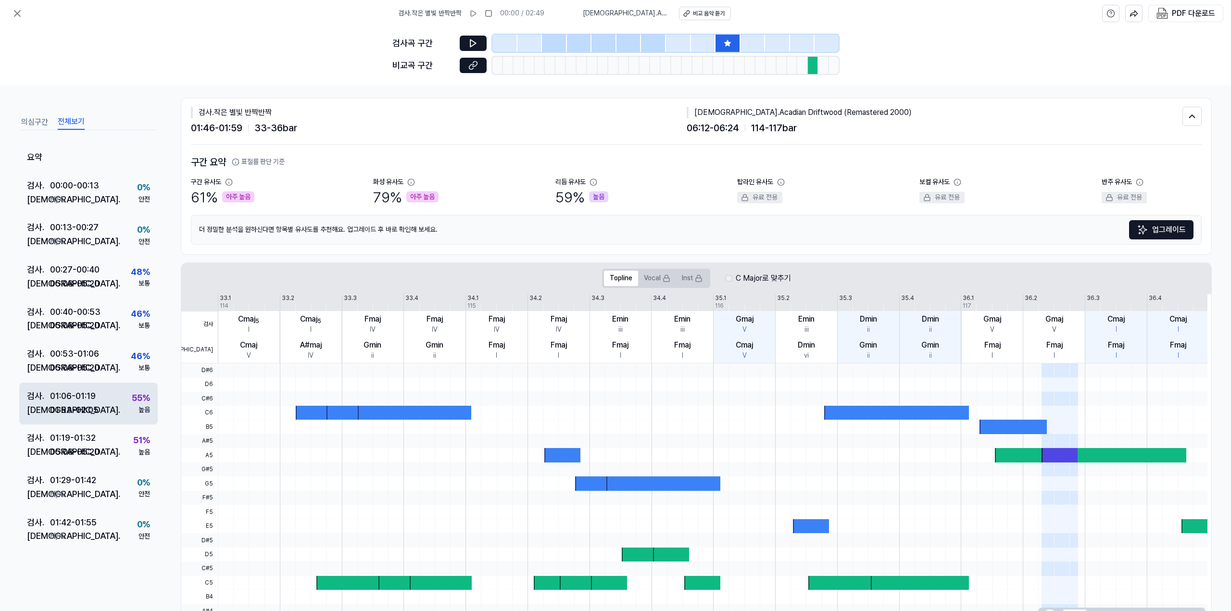
scroll to position [0, 0]
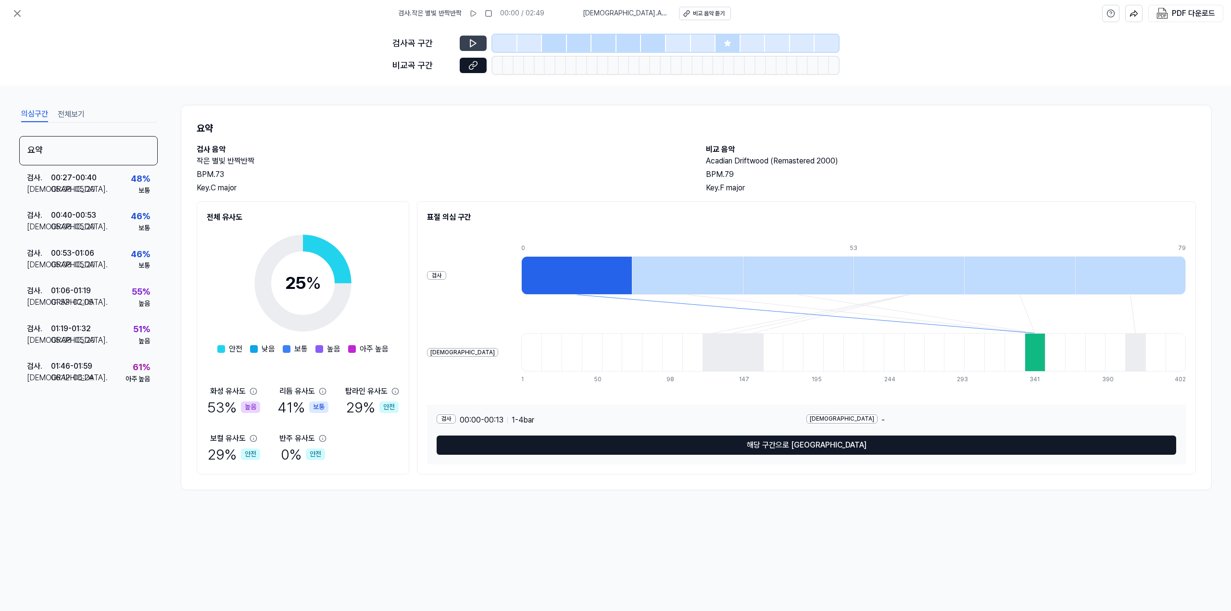
click at [482, 42] on button at bounding box center [473, 43] width 27 height 15
click at [475, 42] on icon at bounding box center [473, 43] width 10 height 10
